Goal: Task Accomplishment & Management: Use online tool/utility

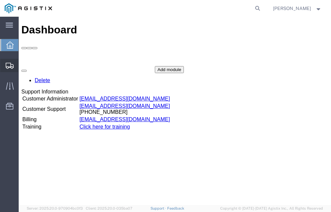
click at [0, 0] on span "Shipment Manager" at bounding box center [0, 0] width 0 height 0
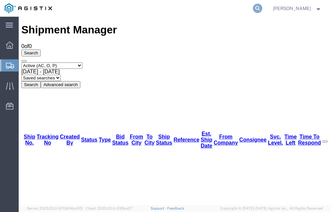
click at [262, 7] on icon at bounding box center [257, 8] width 9 height 9
type input "57024200"
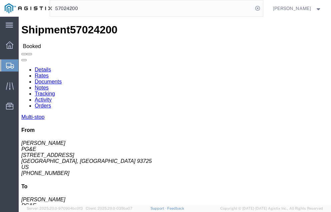
click link "Tracking"
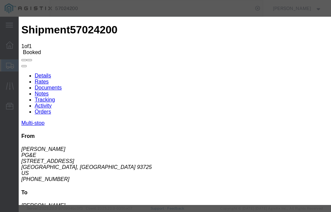
type input "[DATE]"
type input "9:00 AM"
select select "DELIVRED"
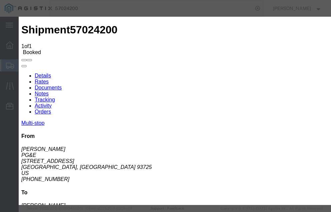
type input "[DATE]"
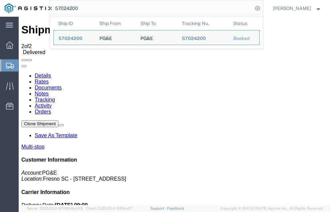
click at [94, 7] on input "57024200" at bounding box center [151, 8] width 203 height 16
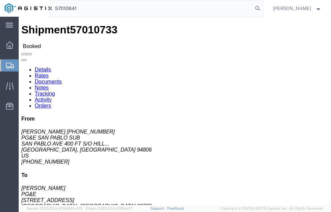
type input "57010641"
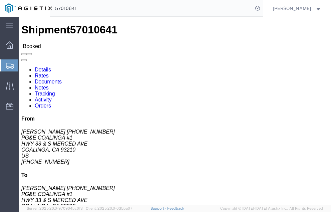
click link "Tracking"
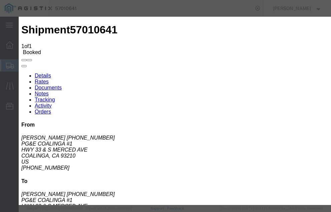
type input "[DATE]"
type input "9:00 AM"
select select "DELIVRED"
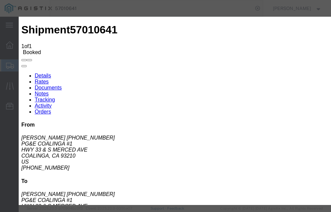
type input "[DATE]"
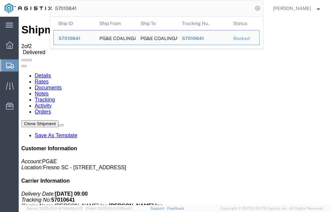
click at [92, 8] on input "57010641" at bounding box center [151, 8] width 203 height 16
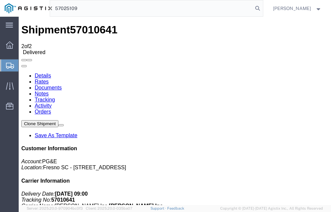
type input "57025109"
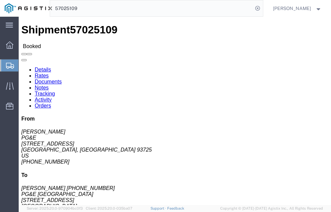
click link "Tracking"
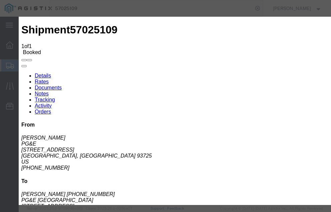
type input "[DATE]"
type input "9:00 AM"
select select "DELIVRED"
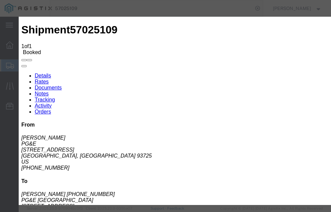
type input "[DATE]"
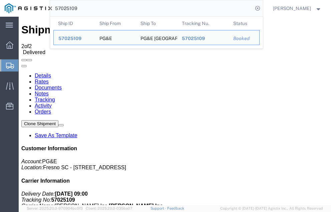
click at [93, 7] on input "57025109" at bounding box center [151, 8] width 203 height 16
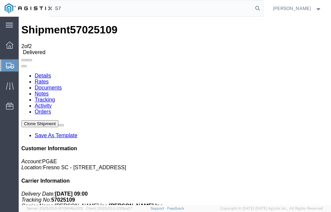
type input "5"
